Goal: Task Accomplishment & Management: Manage account settings

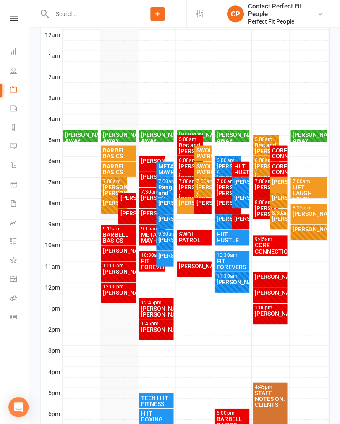
click at [127, 166] on div "BARBELL BASICS" at bounding box center [119, 169] width 32 height 12
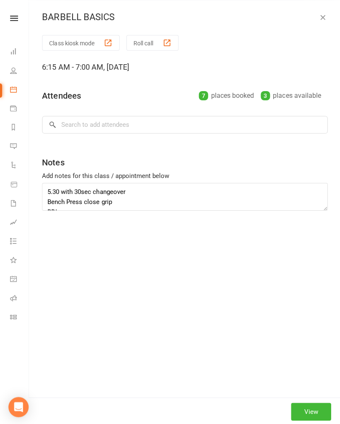
scroll to position [148, 0]
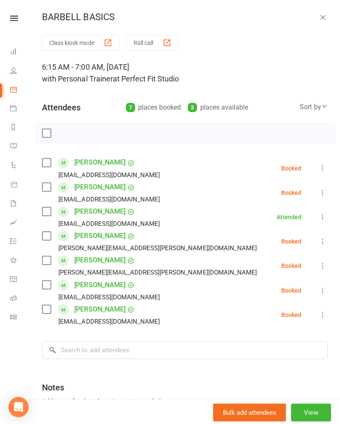
click at [323, 190] on icon at bounding box center [322, 192] width 8 height 8
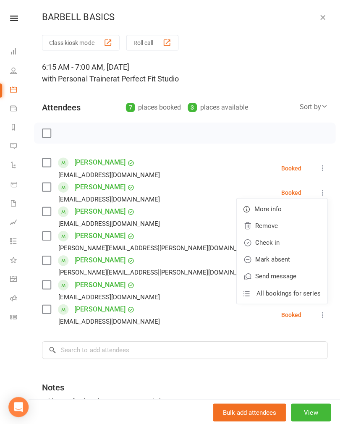
click at [285, 243] on link "Check in" at bounding box center [281, 242] width 90 height 17
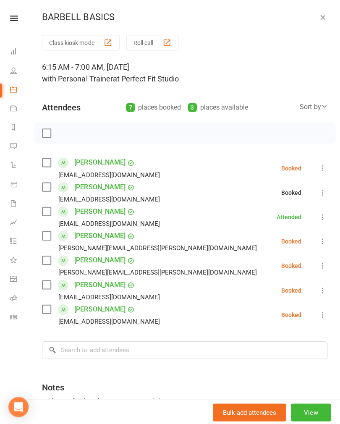
click at [319, 169] on icon at bounding box center [322, 167] width 8 height 8
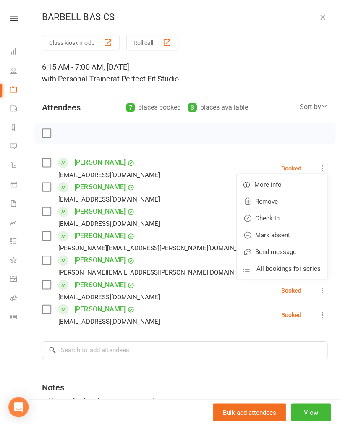
click at [282, 218] on link "Check in" at bounding box center [281, 217] width 90 height 17
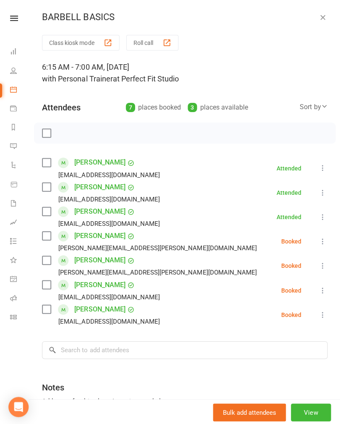
click at [318, 290] on button at bounding box center [322, 289] width 10 height 10
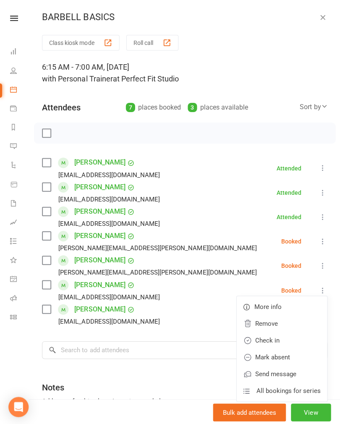
click at [287, 341] on link "Check in" at bounding box center [281, 339] width 90 height 17
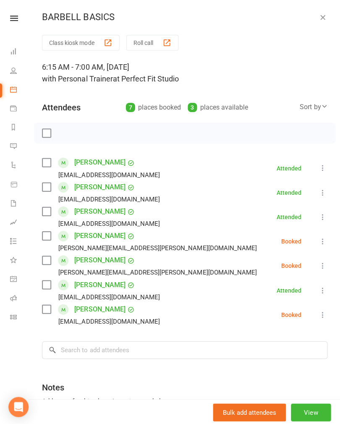
click at [322, 239] on icon at bounding box center [322, 241] width 8 height 8
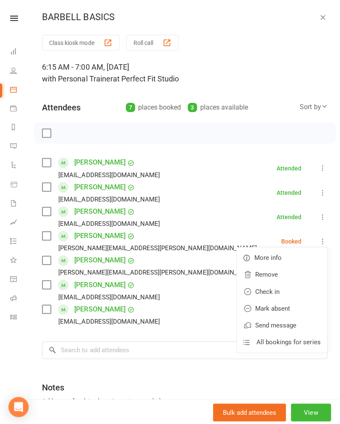
click at [292, 291] on link "Check in" at bounding box center [281, 290] width 90 height 17
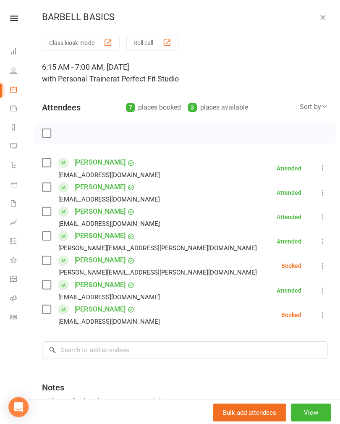
click at [320, 266] on icon at bounding box center [322, 265] width 8 height 8
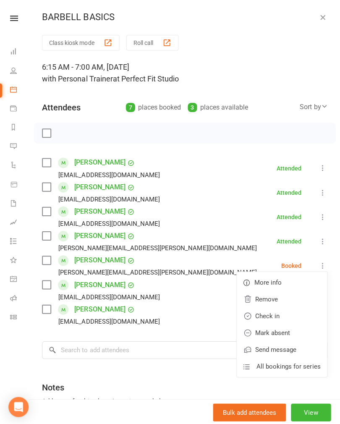
click at [294, 334] on link "Mark absent" at bounding box center [281, 332] width 90 height 17
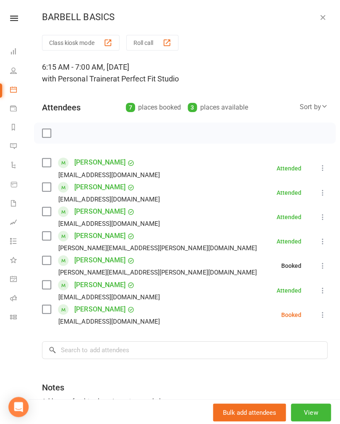
click at [326, 311] on icon at bounding box center [322, 314] width 8 height 8
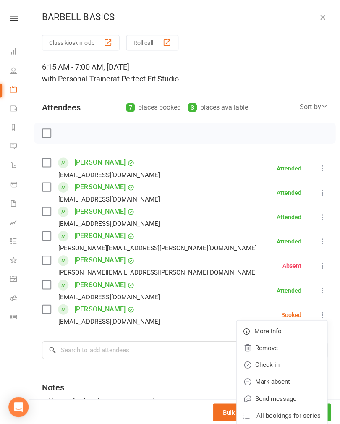
click at [297, 382] on link "Mark absent" at bounding box center [281, 380] width 90 height 17
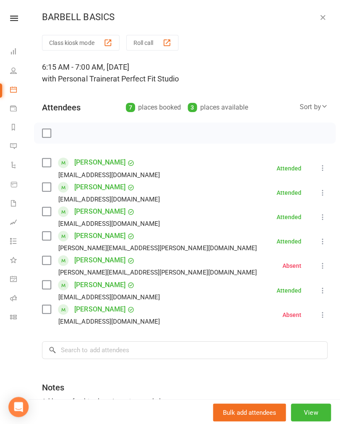
click at [323, 14] on icon "button" at bounding box center [322, 17] width 8 height 8
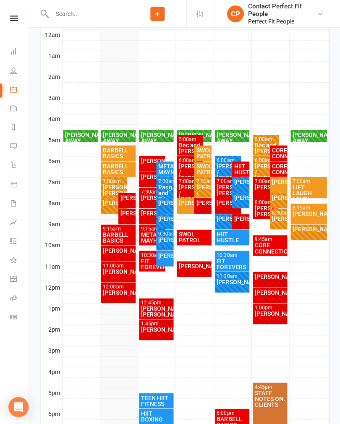
click at [112, 184] on div "[PERSON_NAME]/ [PERSON_NAME]" at bounding box center [114, 190] width 23 height 12
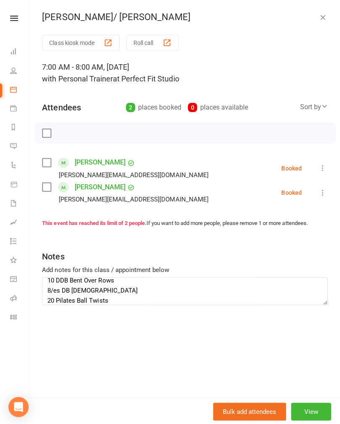
scroll to position [86, 0]
click at [323, 12] on button "button" at bounding box center [322, 17] width 10 height 10
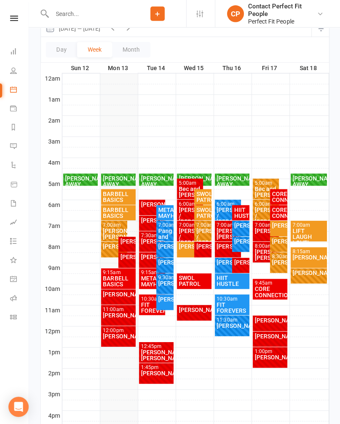
scroll to position [0, 0]
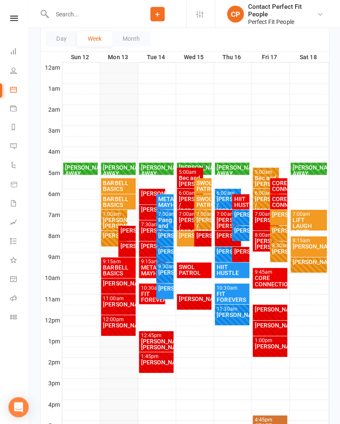
click at [113, 218] on div "[PERSON_NAME]/ [PERSON_NAME]" at bounding box center [114, 222] width 23 height 12
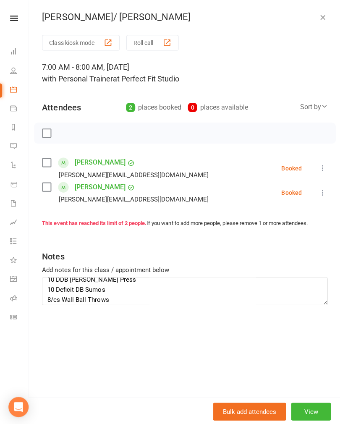
scroll to position [7, 0]
click at [134, 295] on textarea "10 DDB [PERSON_NAME] Press 10 Deficit DB Sumos 8/es Wall Ball Throws 10 DDB Cle…" at bounding box center [184, 290] width 285 height 28
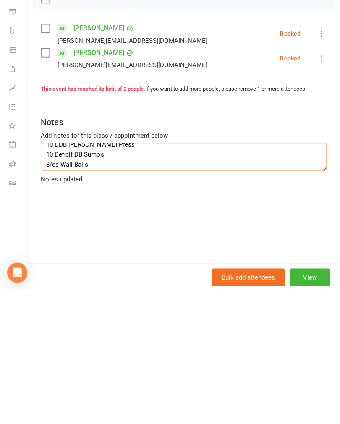
click at [61, 276] on textarea "10 DDB [PERSON_NAME] Press 10 Deficit DB Sumos 8/es Wall Balls 10 DDB Cleans 10…" at bounding box center [184, 290] width 285 height 28
click at [116, 276] on textarea "10 DDB [PERSON_NAME] Press 10 Deficit DB Sumos 10 Wall Balls 10 DDB Cleans 10 H…" at bounding box center [184, 290] width 285 height 28
click at [140, 276] on textarea "10 DDB [PERSON_NAME] Press 10 Landmine rotations 10 Wall Balls 10 DDB Cleans 10…" at bounding box center [184, 290] width 285 height 28
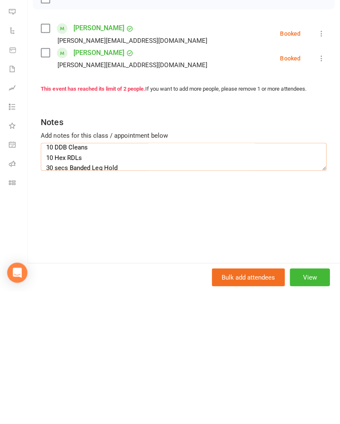
scroll to position [45, 0]
click at [151, 276] on textarea "4-6 close grip bench 10 Landmine rotations 10 Wall Balls 10 DDB Cleans 10 Hex R…" at bounding box center [184, 290] width 285 height 28
click at [156, 276] on textarea "4-6 close grip bench 10 Landmine rotations 10 Wall Balls 4-6 front squats 10 He…" at bounding box center [184, 290] width 285 height 28
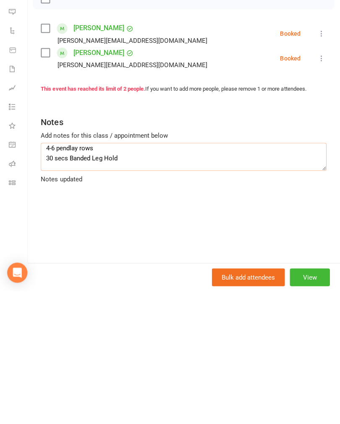
click at [225, 276] on textarea "4-6 close grip bench 10 Landmine rotations 10 Wall Balls 4-6 front squats 4-6 p…" at bounding box center [184, 290] width 285 height 28
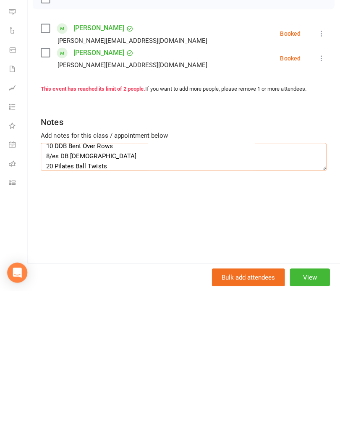
scroll to position [86, 0]
click at [246, 276] on textarea "4-6 close grip bench 10 Landmine rotations 10 Wall Balls 4-6 front squats 4-6 p…" at bounding box center [184, 290] width 285 height 28
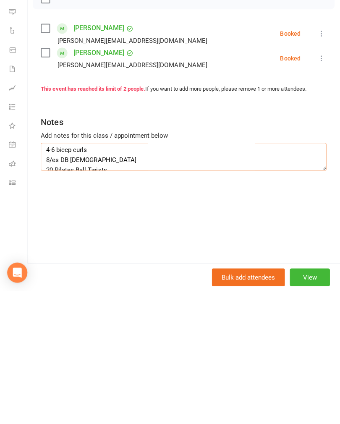
click at [144, 276] on textarea "4-6 close grip bench 10 Landmine rotations 10 Wall Balls 4-6 front squats 4-6 p…" at bounding box center [184, 290] width 285 height 28
click at [259, 276] on textarea "4-6 close grip bench 10 Landmine rotations 10 Wall Balls 4-6 front squats 4-6 p…" at bounding box center [184, 290] width 285 height 28
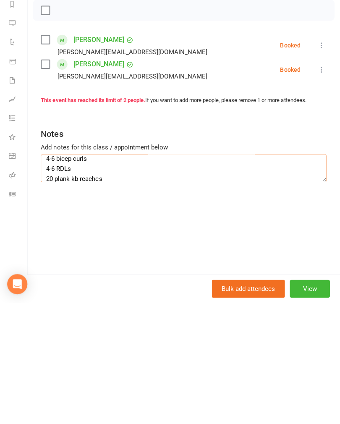
scroll to position [86, 0]
type textarea "4-6 close grip bench 10 Landmine rotations 10 Wall Balls 4-6 front squats 4-6 p…"
click at [313, 155] on li "[PERSON_NAME] [PERSON_NAME][EMAIL_ADDRESS][DOMAIN_NAME] Booked More info Remove…" at bounding box center [184, 167] width 285 height 24
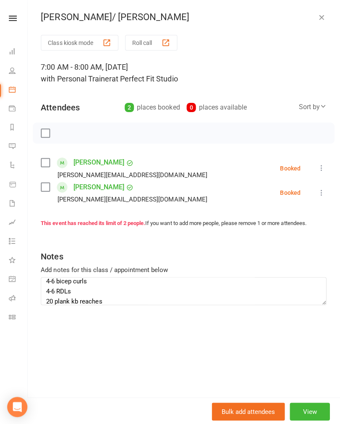
click at [319, 168] on icon at bounding box center [322, 167] width 8 height 8
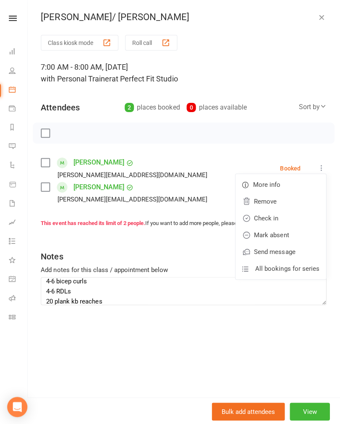
click at [297, 217] on link "Check in" at bounding box center [281, 217] width 90 height 17
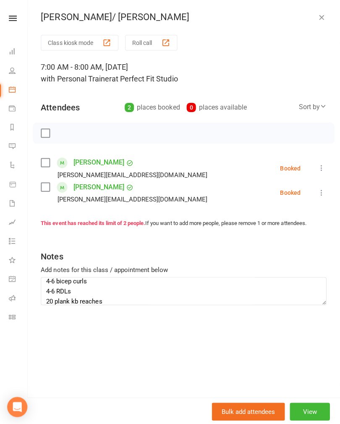
click at [321, 195] on icon at bounding box center [322, 192] width 8 height 8
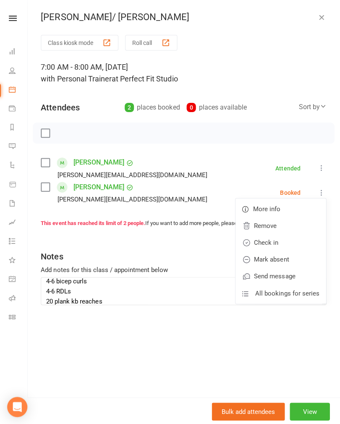
click at [294, 243] on link "Check in" at bounding box center [281, 242] width 90 height 17
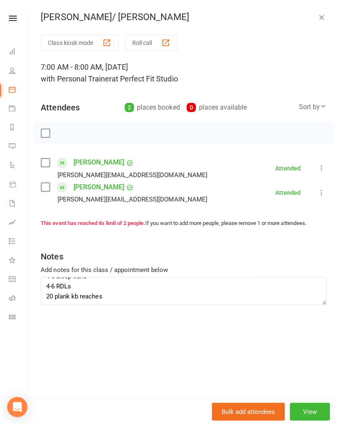
scroll to position [105, 0]
click at [221, 296] on textarea "4-6 close grip bench 10 Landmine rotations 10 Wall Balls 4-6 front squats 4-6 p…" at bounding box center [184, 290] width 285 height 28
click at [319, 15] on icon "button" at bounding box center [322, 17] width 8 height 8
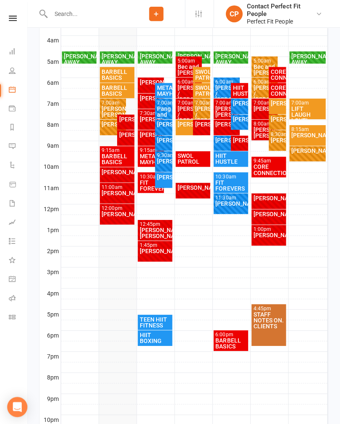
scroll to position [228, 0]
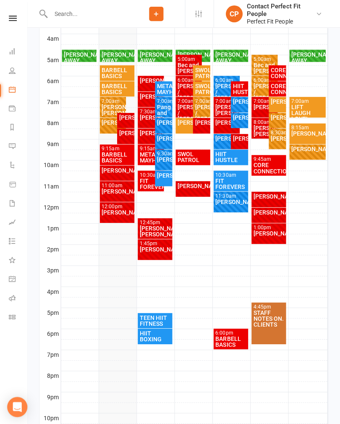
click at [110, 122] on div "[PERSON_NAME]" at bounding box center [114, 122] width 23 height 6
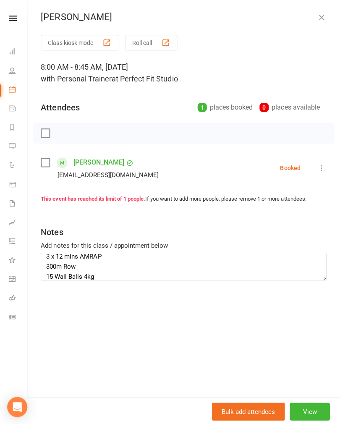
scroll to position [6, 0]
click at [276, 277] on textarea "3 x 12 mins AMRAP 300m Row 15 Wall Balls 4kg 15 Plate Sit Ups 300m Ski 16 DB St…" at bounding box center [184, 266] width 285 height 28
click at [303, 226] on div "Notes" at bounding box center [184, 229] width 285 height 21
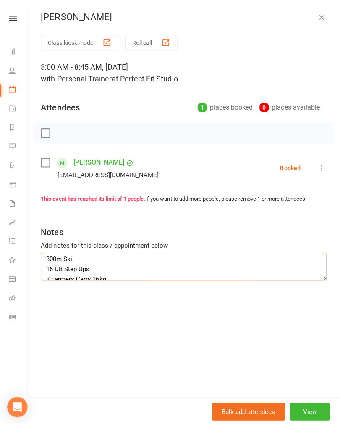
click at [49, 256] on textarea "3 x 12 mins AMRAP 300m Row 15 Wall Balls 4kg 15 Plate Sit Ups 300m Ski 16 DB St…" at bounding box center [184, 266] width 285 height 28
click at [43, 257] on textarea "3 x 12 mins AMRAP 300m Row 15 Wall Balls 4kg 15 Plate Sit Ups 300m Ski 16 DB St…" at bounding box center [184, 266] width 285 height 28
click at [321, 18] on icon "button" at bounding box center [322, 17] width 8 height 8
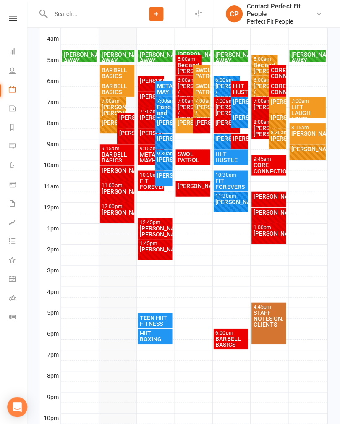
click at [113, 110] on div "[PERSON_NAME]/ [PERSON_NAME]" at bounding box center [114, 110] width 23 height 12
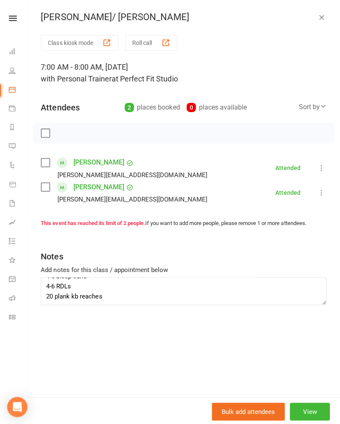
scroll to position [91, 0]
click at [145, 295] on textarea "4-6 close grip bench 10 Landmine rotations 10 Wall Balls 4-6 front squats 4-6 p…" at bounding box center [184, 290] width 285 height 28
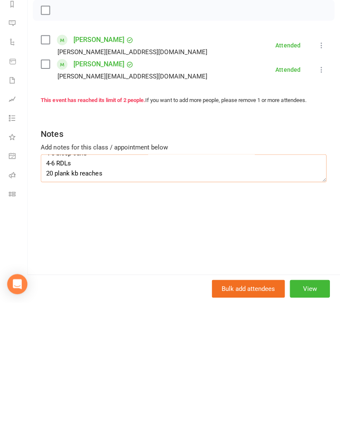
scroll to position [106, 0]
click at [69, 276] on textarea "4-6 close grip bench 10 Landmine rotations 10 Wall Balls 4-6 front squats 4-6 p…" at bounding box center [184, 290] width 285 height 28
paste textarea "300m Ski 16 DB Step Ups 8 Farmers Carry 16kg"
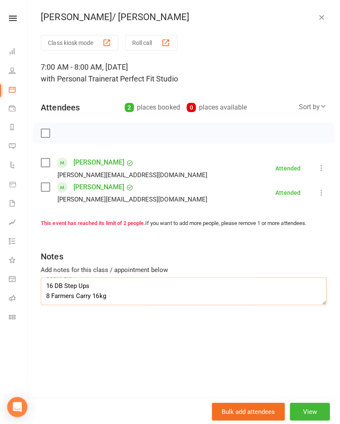
scroll to position [289, 0]
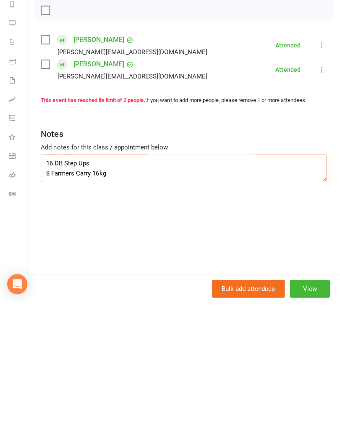
type textarea "4-6 close grip bench 10 Landmine rotations 10 Wall Balls 4-6 front squats 4-6 p…"
click at [209, 218] on div "Class kiosk mode Roll call 7:00 AM - 8:00 AM, [DATE] with Personal Trainer at P…" at bounding box center [185, 215] width 312 height 361
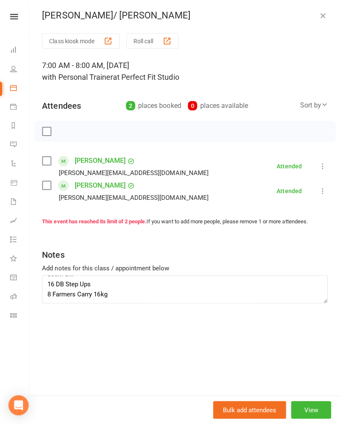
scroll to position [131, 0]
click at [319, 14] on icon "button" at bounding box center [322, 17] width 8 height 8
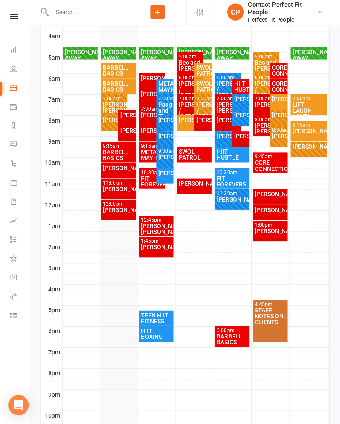
scroll to position [229, 0]
click at [103, 121] on div "[PERSON_NAME]" at bounding box center [114, 121] width 23 height 6
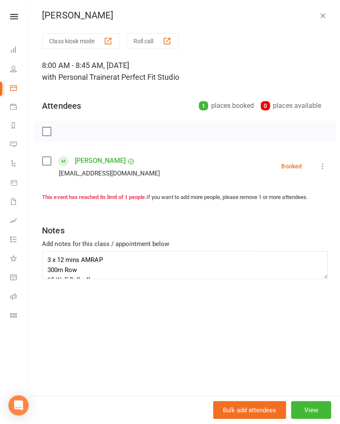
click at [325, 15] on icon "button" at bounding box center [322, 17] width 8 height 8
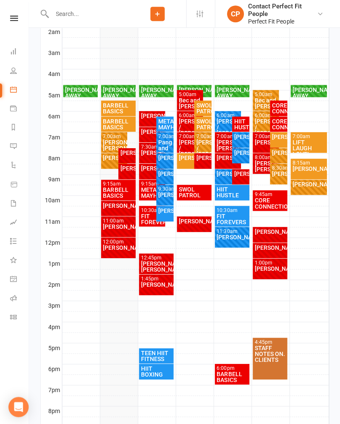
click at [124, 155] on div "[PERSON_NAME]" at bounding box center [127, 153] width 14 height 6
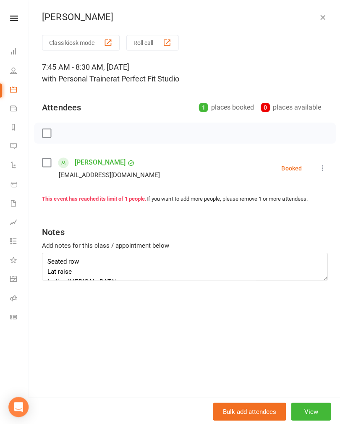
click at [46, 137] on label at bounding box center [46, 133] width 8 height 8
click at [63, 134] on icon "button" at bounding box center [65, 132] width 9 height 9
click at [322, 14] on icon "button" at bounding box center [322, 17] width 8 height 8
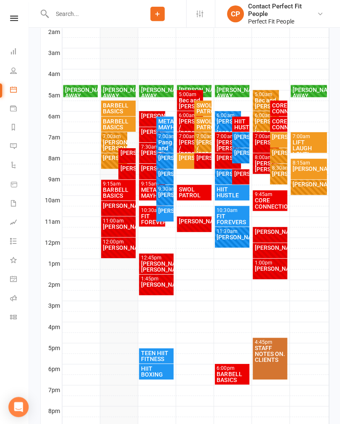
click at [110, 161] on div "[PERSON_NAME]" at bounding box center [114, 158] width 23 height 6
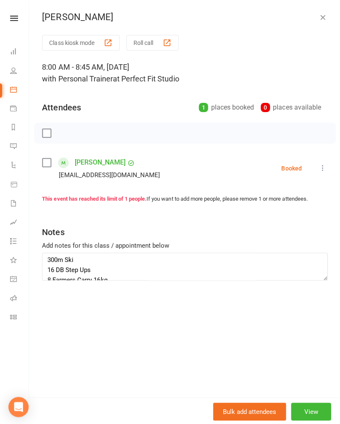
scroll to position [53, 0]
click at [324, 17] on icon "button" at bounding box center [322, 17] width 8 height 8
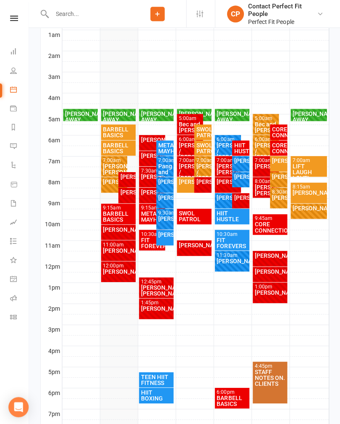
scroll to position [169, 0]
click at [122, 179] on div "[PERSON_NAME]" at bounding box center [127, 176] width 14 height 6
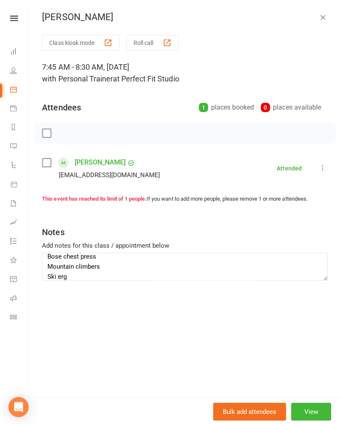
scroll to position [84, 0]
click at [323, 21] on icon "button" at bounding box center [322, 17] width 8 height 8
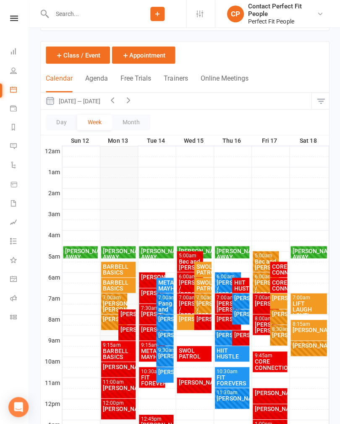
scroll to position [32, 0]
click at [113, 103] on icon "button" at bounding box center [112, 99] width 9 height 9
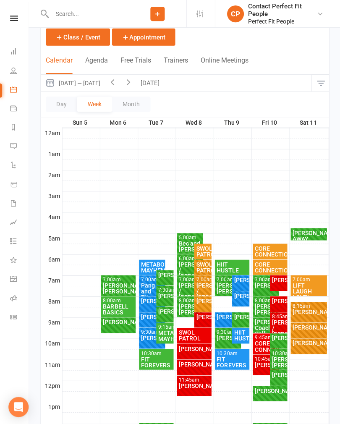
scroll to position [121, 0]
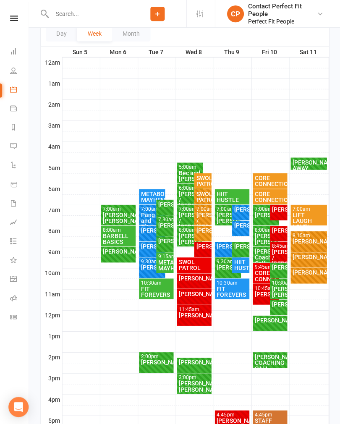
click at [261, 286] on div "10:45am - 11:45am" at bounding box center [265, 287] width 23 height 5
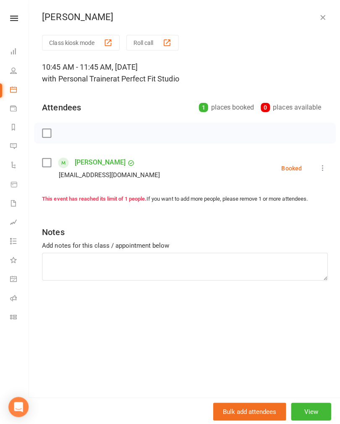
click at [310, 419] on button "View" at bounding box center [310, 411] width 40 height 18
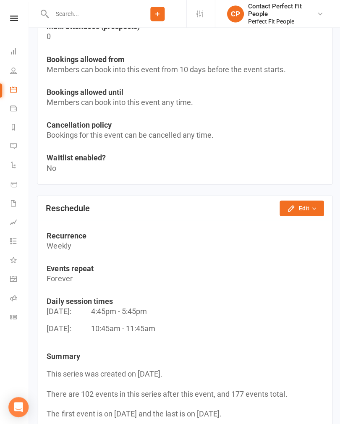
scroll to position [680, 0]
click at [308, 207] on button "Edit" at bounding box center [301, 207] width 44 height 15
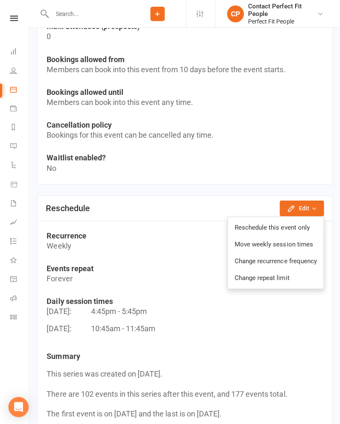
click at [297, 224] on link "Reschedule this event only" at bounding box center [274, 226] width 95 height 17
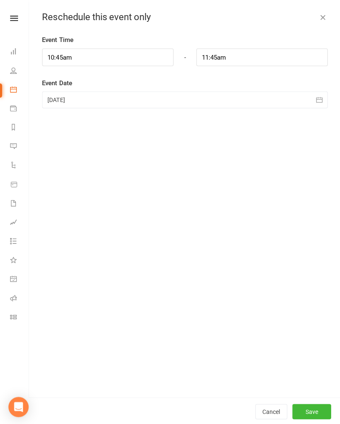
click at [53, 92] on div at bounding box center [184, 99] width 285 height 17
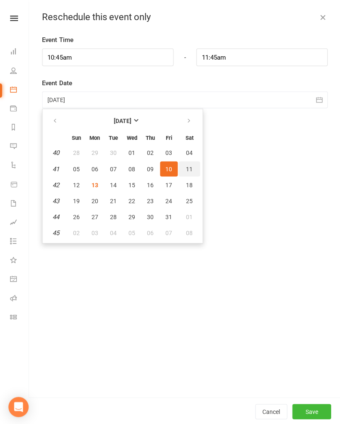
click at [186, 170] on span "11" at bounding box center [189, 168] width 7 height 7
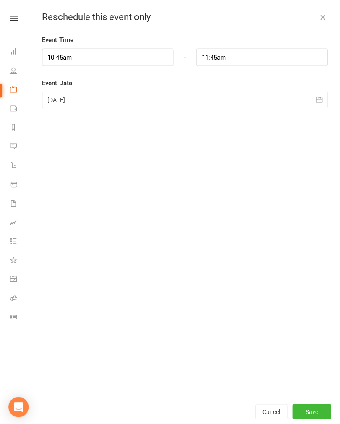
type input "[DATE]"
click at [61, 55] on input "10:45am" at bounding box center [107, 57] width 131 height 18
click at [49, 124] on li "12:15pm" at bounding box center [62, 122] width 40 height 13
type input "12:15pm"
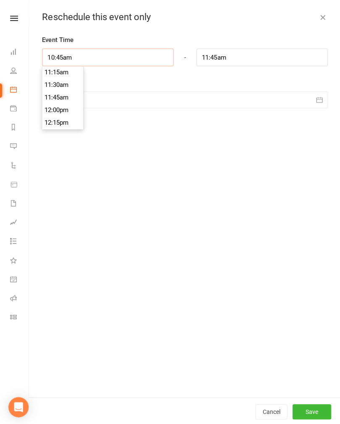
type input "1:15pm"
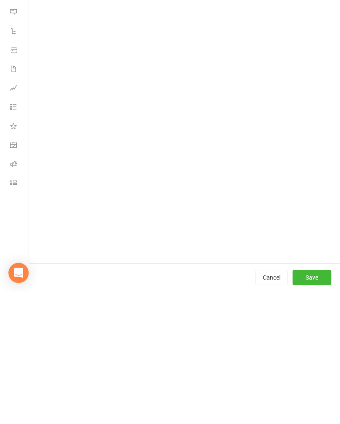
scroll to position [712, 0]
click at [316, 403] on button "Save" at bounding box center [311, 410] width 39 height 15
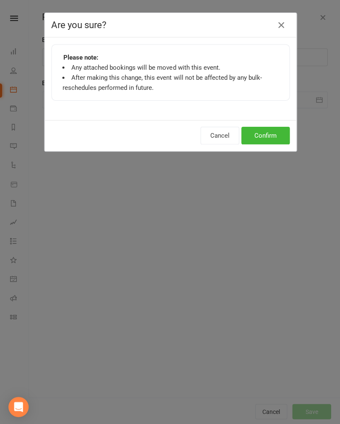
click at [279, 130] on button "Confirm" at bounding box center [265, 135] width 48 height 18
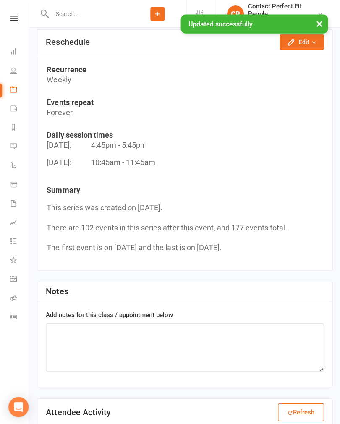
click at [13, 94] on link "Calendar" at bounding box center [19, 90] width 19 height 19
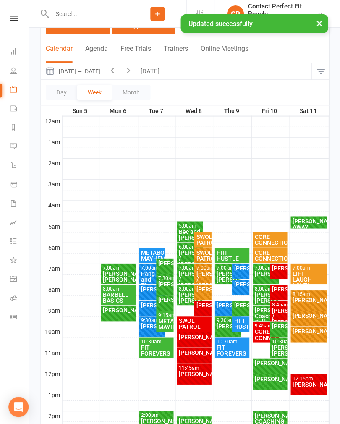
click at [104, 66] on button "[DATE] — [DATE]" at bounding box center [72, 71] width 63 height 16
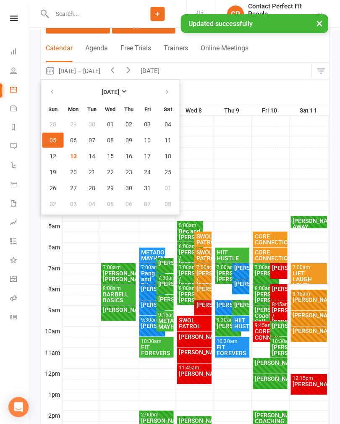
click at [111, 75] on button "button" at bounding box center [112, 71] width 16 height 16
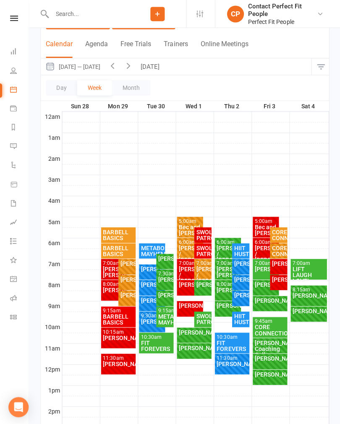
scroll to position [58, 0]
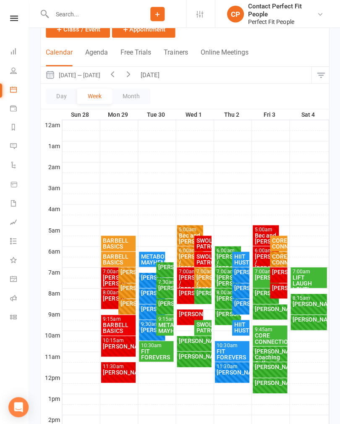
click at [117, 78] on icon "button" at bounding box center [112, 73] width 9 height 9
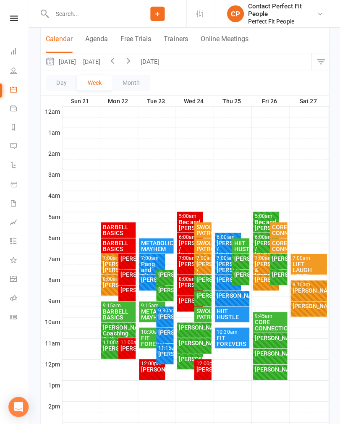
click at [133, 62] on icon "button" at bounding box center [128, 60] width 9 height 9
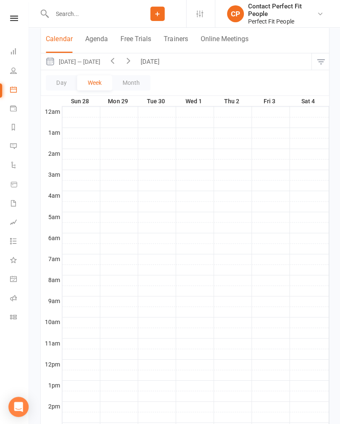
scroll to position [72, 0]
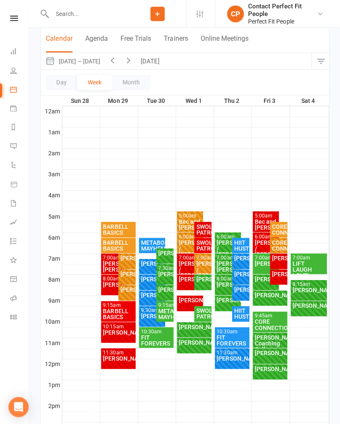
click at [133, 60] on button "button" at bounding box center [128, 61] width 16 height 16
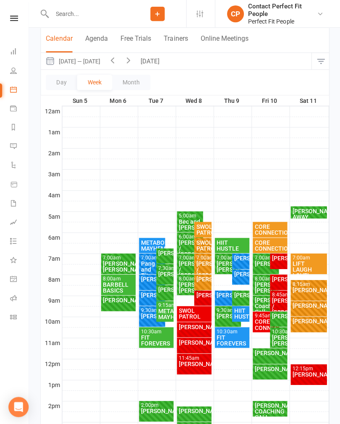
click at [318, 320] on div "[PERSON_NAME]" at bounding box center [308, 321] width 33 height 6
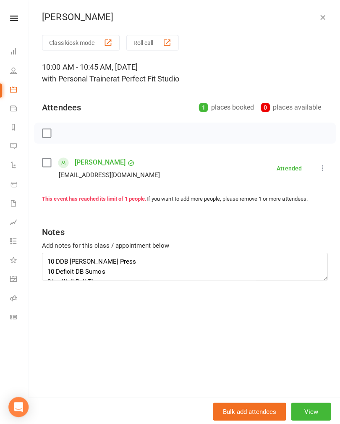
click at [334, 27] on div "[PERSON_NAME] Class kiosk mode Roll call 10:00 AM - 10:45 AM, [DATE] with Perso…" at bounding box center [185, 212] width 312 height 424
click at [328, 29] on div "[PERSON_NAME] Class kiosk mode Roll call 10:00 AM - 10:45 AM, [DATE] with Perso…" at bounding box center [185, 212] width 312 height 424
click at [324, 21] on icon "button" at bounding box center [322, 17] width 8 height 8
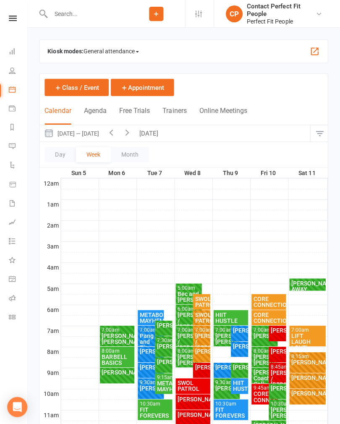
scroll to position [26, 1]
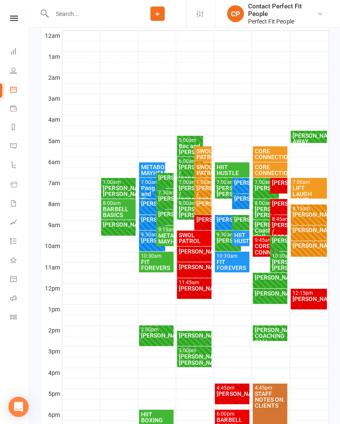
click at [309, 295] on div "[PERSON_NAME]" at bounding box center [308, 298] width 33 height 6
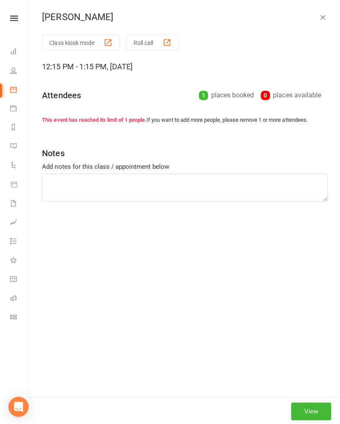
scroll to position [147, 0]
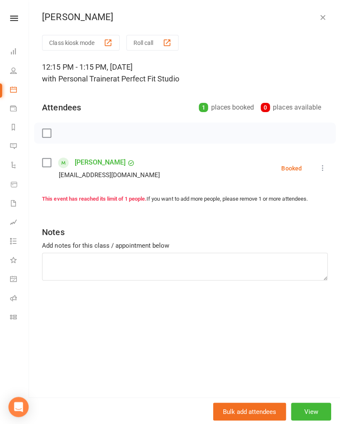
click at [318, 419] on button "View" at bounding box center [310, 411] width 40 height 18
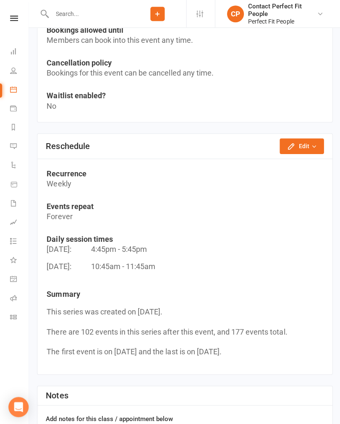
scroll to position [742, 0]
click at [311, 145] on icon "button" at bounding box center [313, 146] width 6 height 6
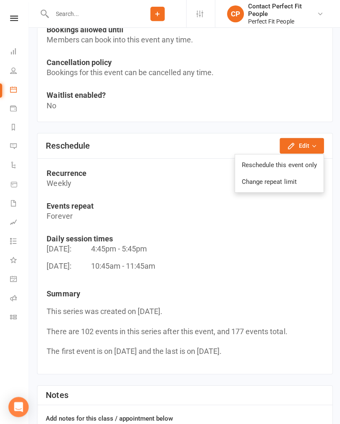
click at [292, 166] on link "Reschedule this event only" at bounding box center [278, 164] width 88 height 17
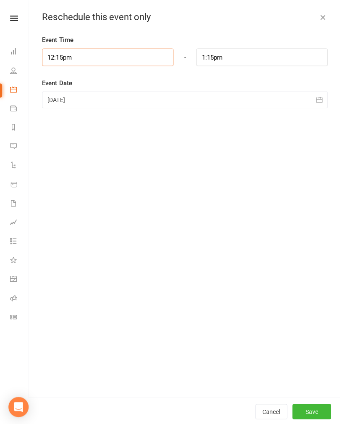
click at [65, 54] on input "12:15pm" at bounding box center [107, 57] width 131 height 18
click at [58, 95] on li "11:30am" at bounding box center [62, 93] width 40 height 13
type input "11:30am"
type input "12:30pm"
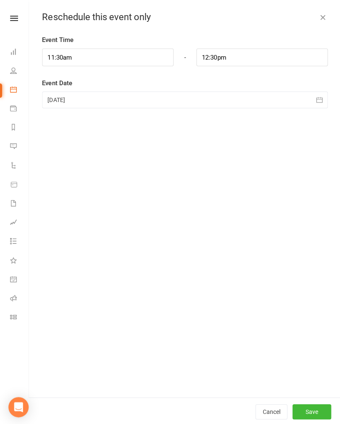
click at [303, 182] on div "Event Time 11:30am 12:00am 12:15am 12:30am 12:45am 1:00am 1:15am 1:30am 1:45am …" at bounding box center [185, 215] width 312 height 361
click at [315, 418] on button "Save" at bounding box center [311, 410] width 39 height 15
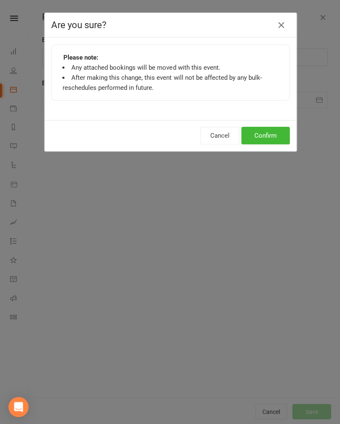
click at [272, 133] on button "Confirm" at bounding box center [265, 135] width 48 height 18
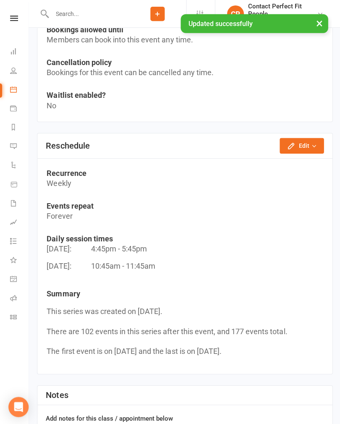
click at [19, 95] on link "Calendar" at bounding box center [19, 90] width 19 height 19
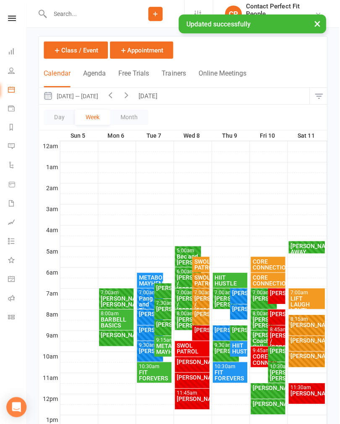
scroll to position [61, 0]
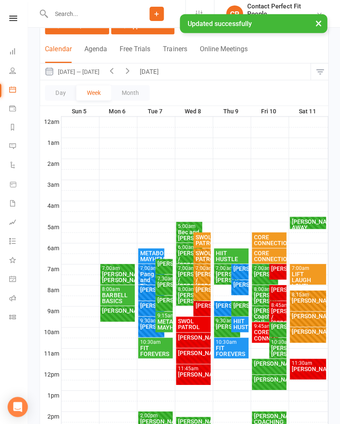
click at [315, 369] on div "[PERSON_NAME]" at bounding box center [308, 368] width 33 height 6
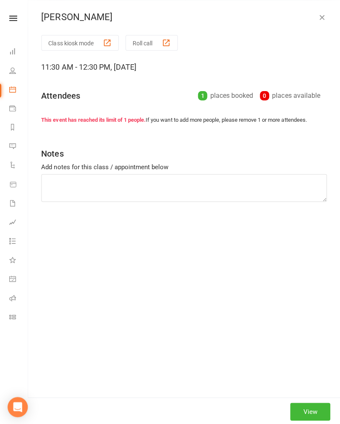
scroll to position [0, 0]
click at [325, 13] on icon "button" at bounding box center [322, 17] width 8 height 8
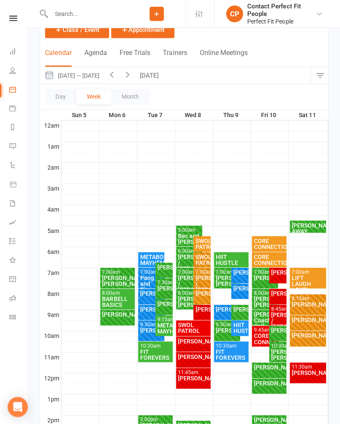
scroll to position [156, 0]
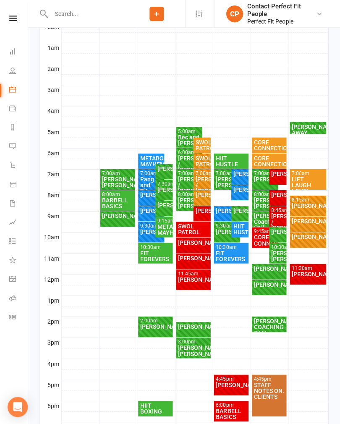
click at [311, 275] on div "[PERSON_NAME]" at bounding box center [308, 273] width 33 height 6
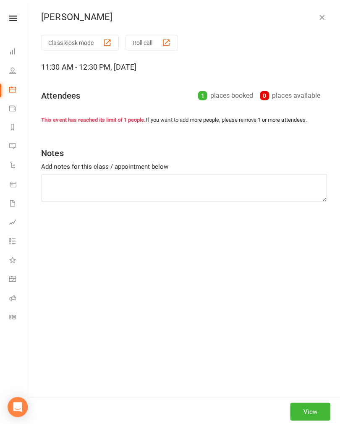
click at [325, 20] on button "button" at bounding box center [322, 17] width 10 height 10
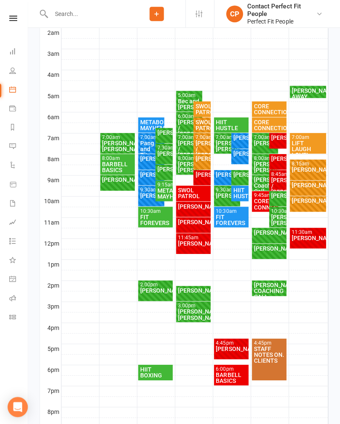
scroll to position [192, 0]
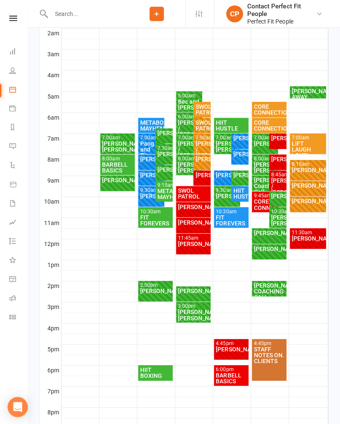
click at [237, 357] on div "4:45pm - 5:45pm [PERSON_NAME] FULL" at bounding box center [231, 348] width 35 height 21
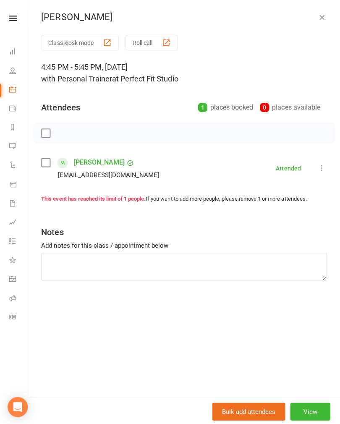
click at [323, 17] on icon "button" at bounding box center [322, 17] width 8 height 8
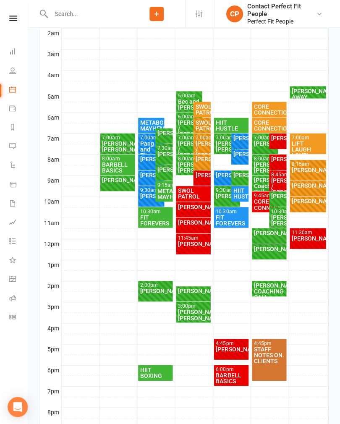
click at [198, 242] on div "[PERSON_NAME]" at bounding box center [194, 243] width 32 height 6
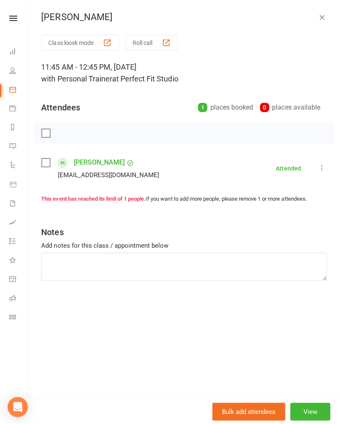
click at [325, 16] on button "button" at bounding box center [322, 17] width 10 height 10
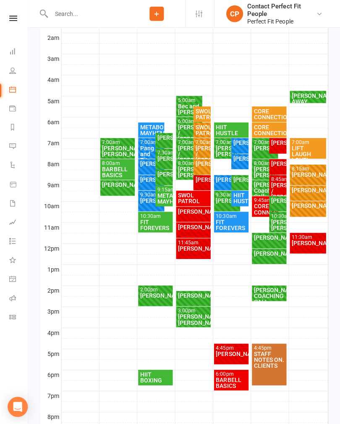
scroll to position [177, 0]
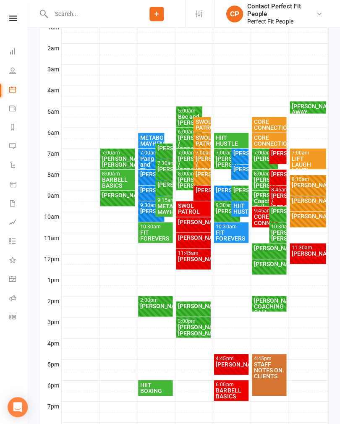
click at [309, 254] on div "[PERSON_NAME]" at bounding box center [308, 253] width 33 height 6
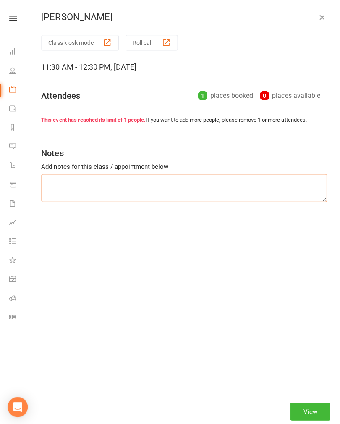
click at [58, 186] on textarea at bounding box center [184, 188] width 285 height 28
click at [68, 121] on strong "This event has reached its limit of 1 people." at bounding box center [94, 119] width 104 height 6
click at [325, 20] on button "button" at bounding box center [322, 17] width 10 height 10
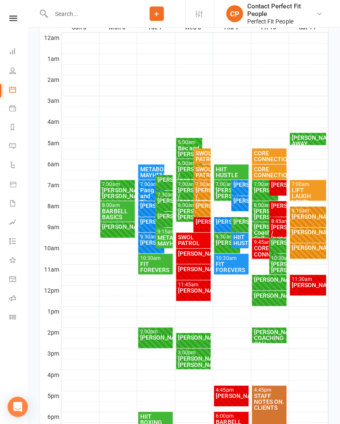
scroll to position [143, 0]
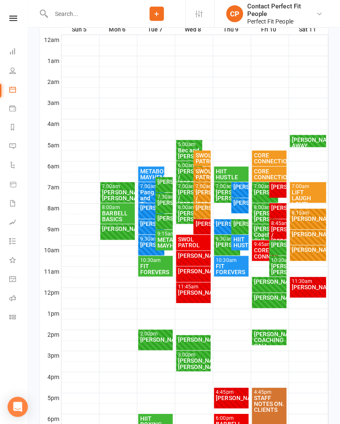
click at [316, 289] on div "[PERSON_NAME]" at bounding box center [308, 287] width 33 height 6
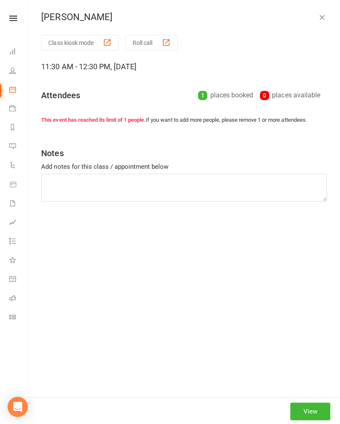
scroll to position [143, 0]
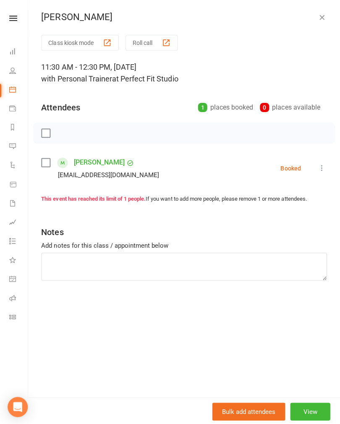
click at [47, 133] on label at bounding box center [46, 133] width 8 height 8
click at [68, 134] on icon "button" at bounding box center [65, 132] width 7 height 7
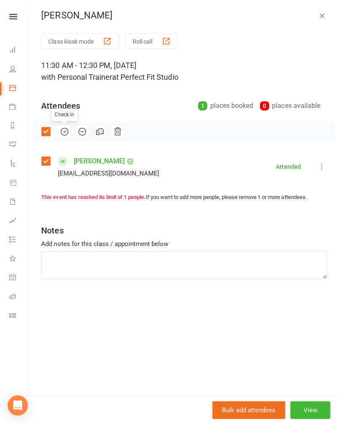
click at [324, 13] on icon "button" at bounding box center [322, 17] width 8 height 8
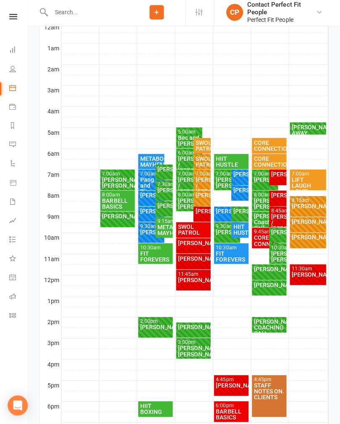
click at [199, 281] on div "[PERSON_NAME]" at bounding box center [194, 281] width 32 height 6
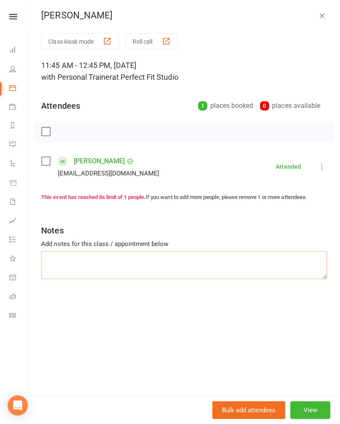
click at [207, 263] on textarea at bounding box center [184, 266] width 285 height 28
type textarea "Back & Shoulders"
click at [321, 19] on icon "button" at bounding box center [322, 17] width 8 height 8
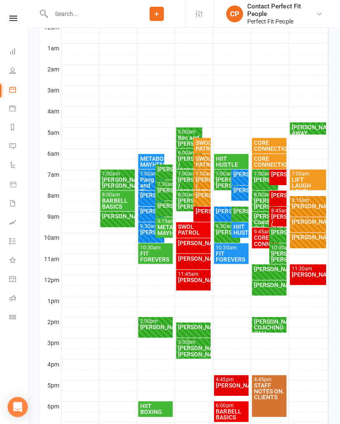
scroll to position [156, 0]
click at [238, 387] on div "4:45pm - 5:45pm [PERSON_NAME] FULL" at bounding box center [231, 384] width 35 height 21
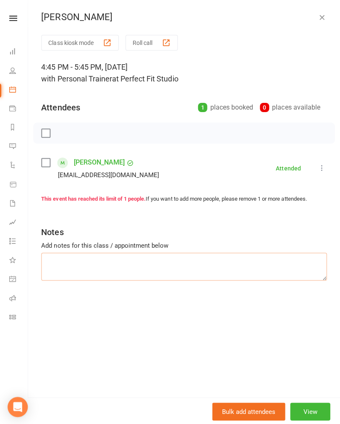
click at [242, 266] on textarea at bounding box center [184, 266] width 285 height 28
type textarea "Cardio & Shoulder mobility"
click at [322, 11] on div "[PERSON_NAME] Class kiosk mode Roll call 4:45 PM - 5:45 PM, [DATE] with Persona…" at bounding box center [185, 212] width 312 height 424
click at [321, 21] on icon "button" at bounding box center [322, 17] width 8 height 8
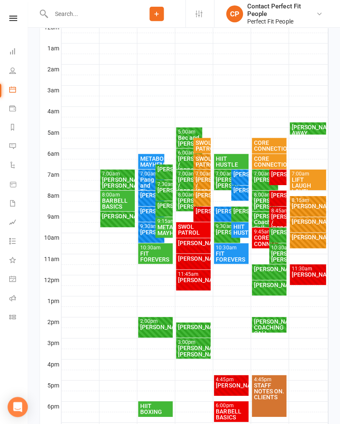
click at [311, 274] on div "[PERSON_NAME]" at bounding box center [308, 274] width 33 height 6
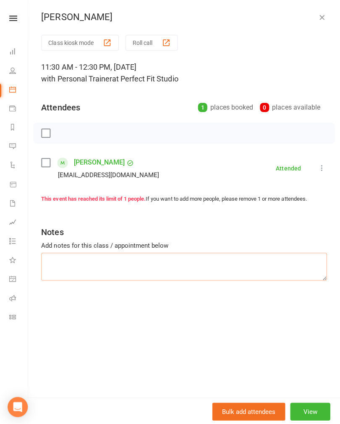
click at [264, 261] on textarea at bounding box center [184, 266] width 285 height 28
type textarea "Chest & Back"
click at [320, 16] on icon "button" at bounding box center [322, 17] width 8 height 8
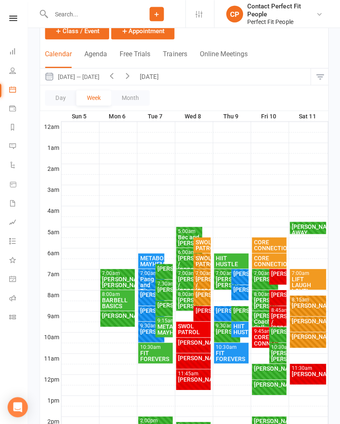
scroll to position [7, 0]
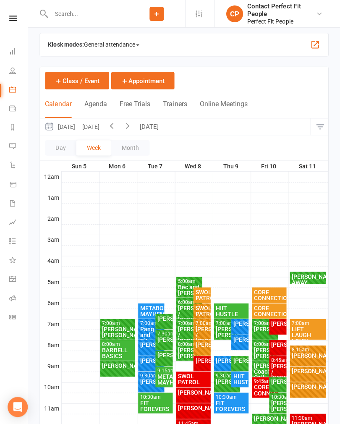
click at [145, 116] on button "Free Trials" at bounding box center [135, 109] width 31 height 18
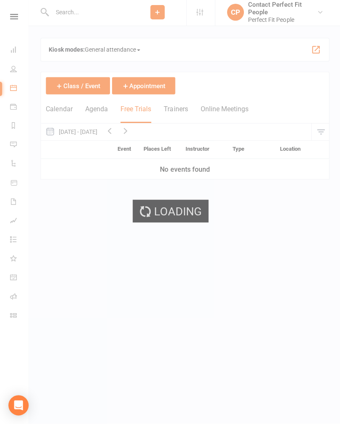
click at [140, 121] on div "Loading" at bounding box center [170, 212] width 340 height 424
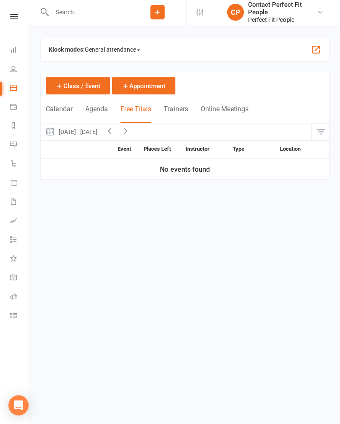
click at [58, 110] on button "Calendar" at bounding box center [59, 115] width 26 height 18
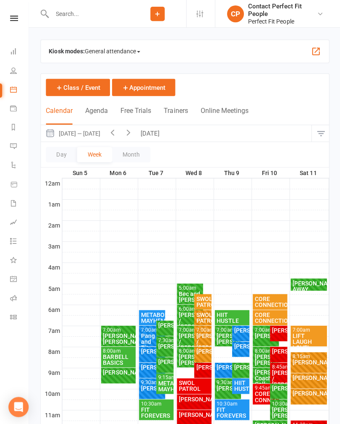
click at [148, 135] on button "[DATE]" at bounding box center [150, 133] width 29 height 16
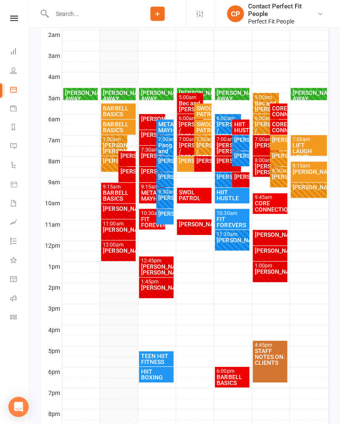
click at [122, 174] on div "[PERSON_NAME]" at bounding box center [127, 171] width 14 height 6
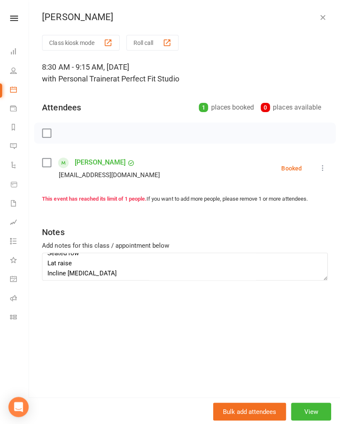
scroll to position [9, 0]
click at [47, 137] on label at bounding box center [46, 133] width 8 height 8
click at [68, 137] on icon "button" at bounding box center [65, 132] width 9 height 9
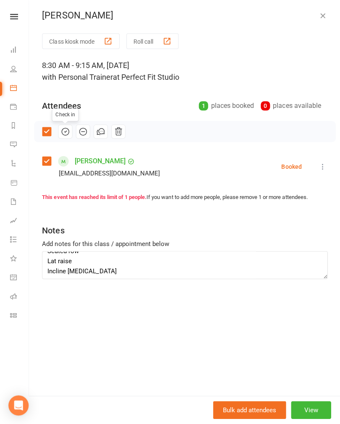
click at [325, 13] on icon "button" at bounding box center [322, 17] width 8 height 8
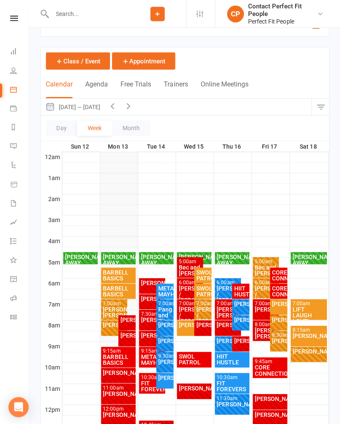
scroll to position [26, 0]
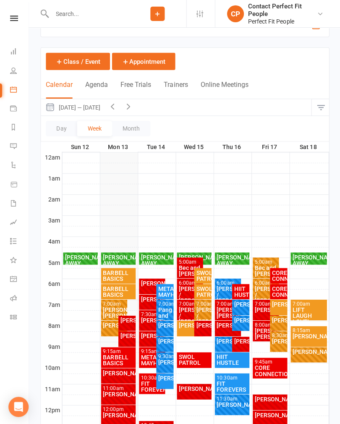
click at [112, 110] on icon "button" at bounding box center [112, 105] width 9 height 9
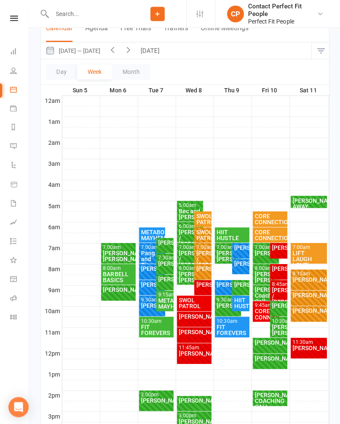
scroll to position [84, 0]
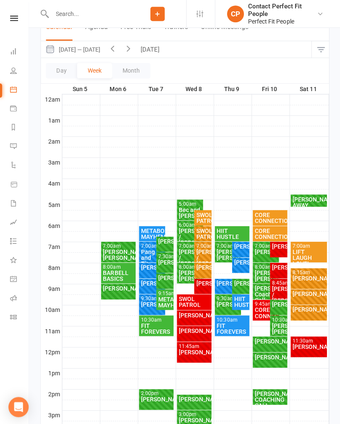
click at [203, 320] on div "[PERSON_NAME] FULL" at bounding box center [193, 317] width 35 height 15
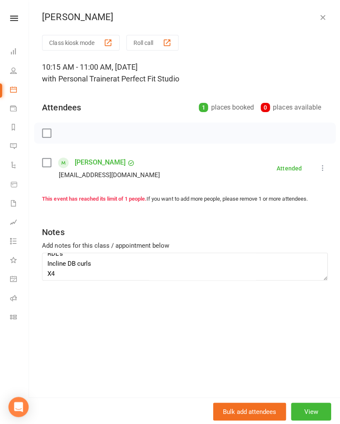
scroll to position [16, 0]
click at [324, 13] on icon "button" at bounding box center [322, 17] width 8 height 8
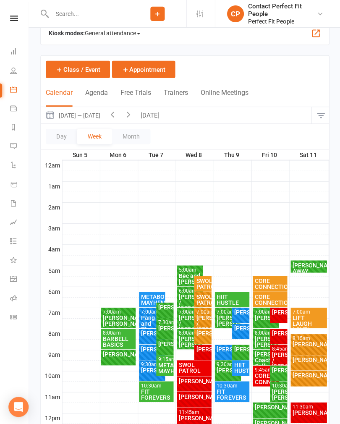
scroll to position [21, 0]
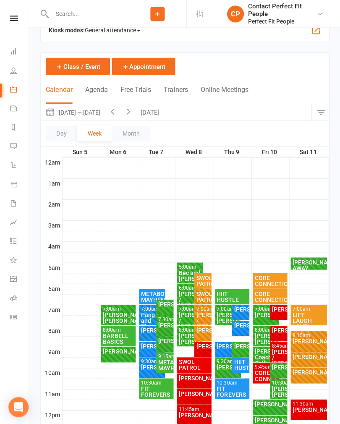
click at [126, 115] on icon "button" at bounding box center [128, 110] width 9 height 9
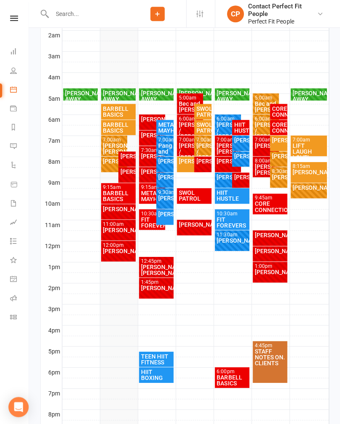
scroll to position [189, 0]
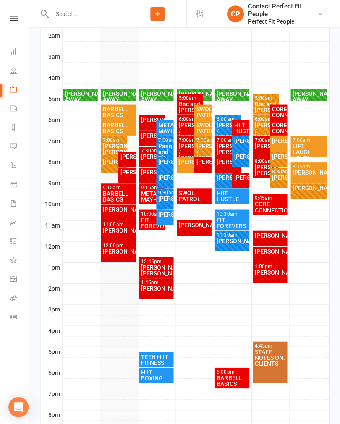
click at [126, 190] on div "BARBELL BASICS" at bounding box center [119, 196] width 32 height 12
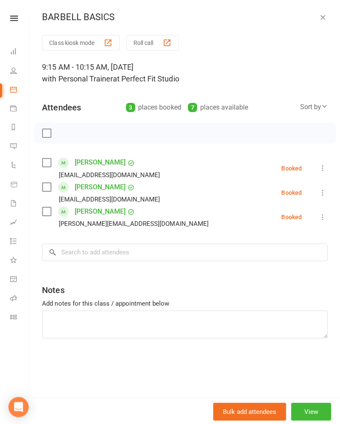
click at [325, 20] on icon "button" at bounding box center [322, 17] width 8 height 8
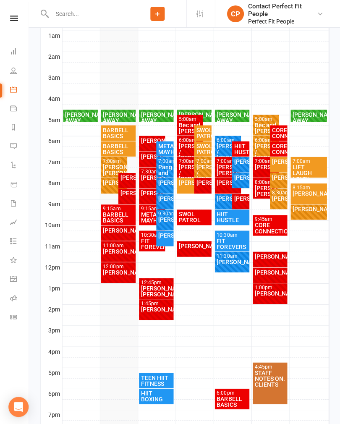
scroll to position [168, 0]
